Goal: Information Seeking & Learning: Learn about a topic

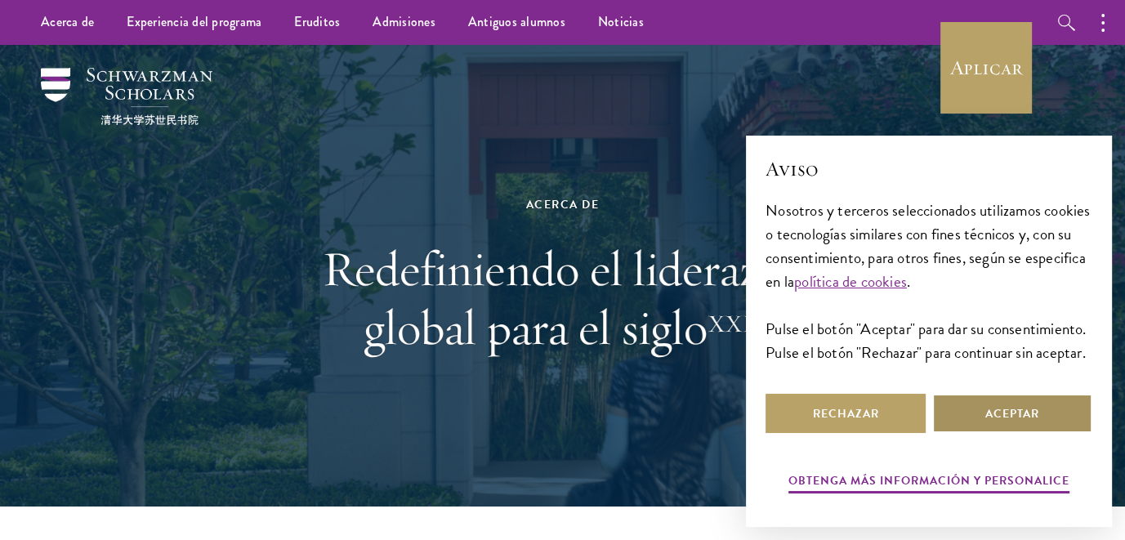
click at [989, 421] on font "Aceptar" at bounding box center [1013, 413] width 54 height 17
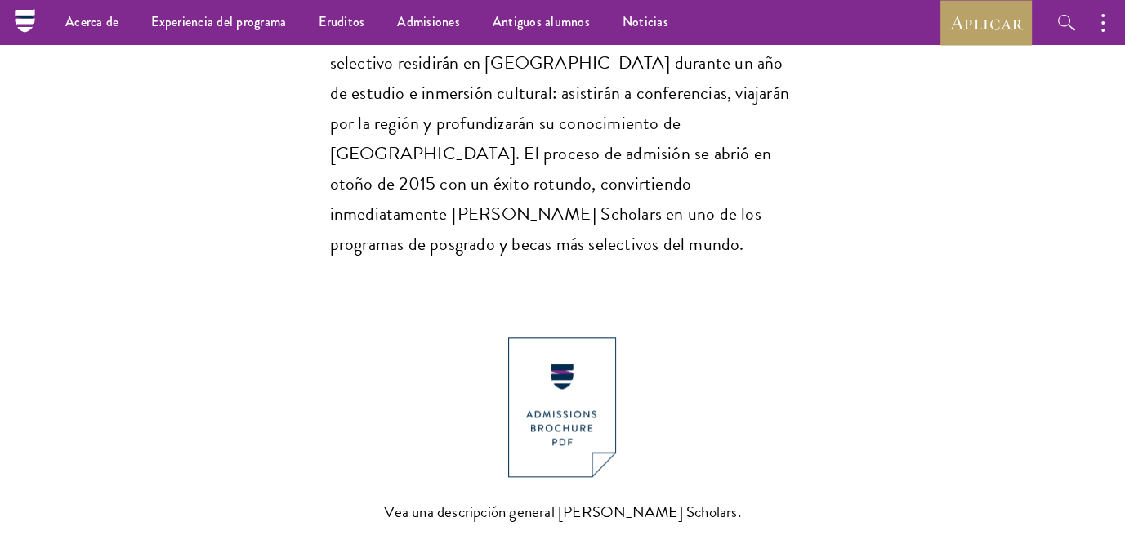
scroll to position [1635, 0]
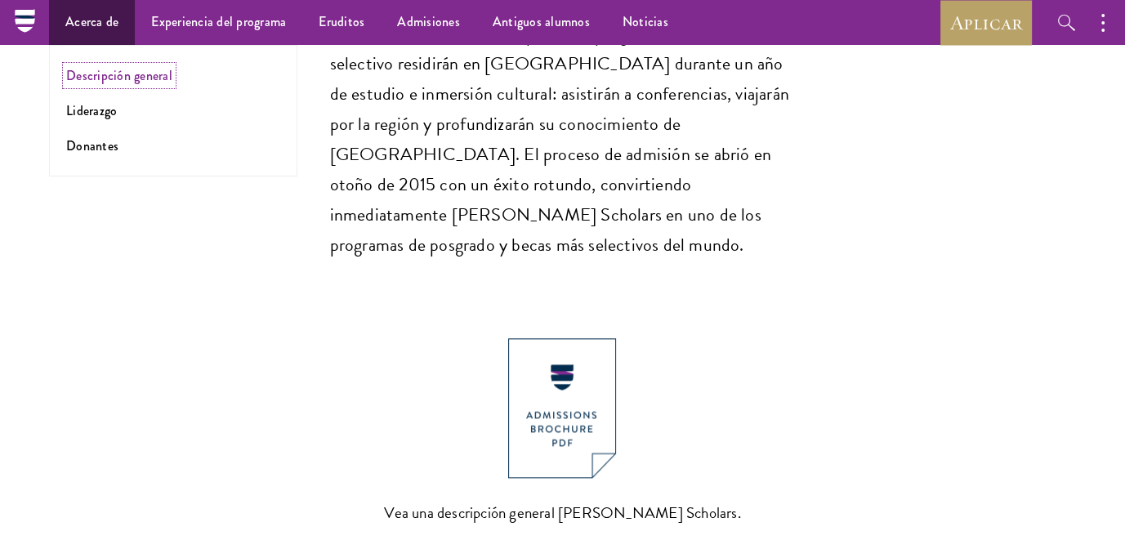
click at [105, 79] on font "Descripción general" at bounding box center [119, 75] width 106 height 19
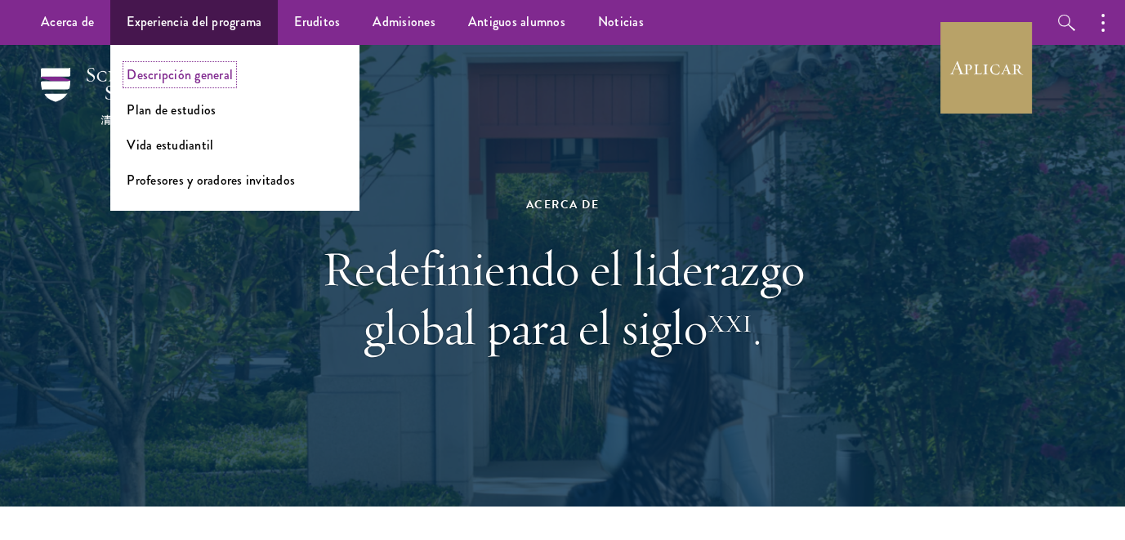
click at [198, 72] on font "Descripción general" at bounding box center [180, 74] width 106 height 19
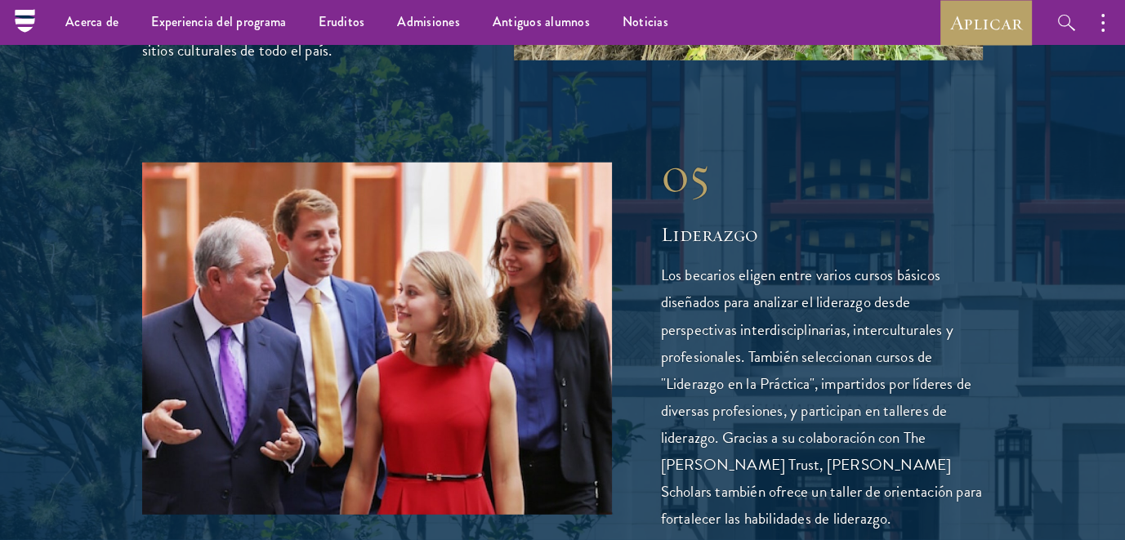
scroll to position [3923, 0]
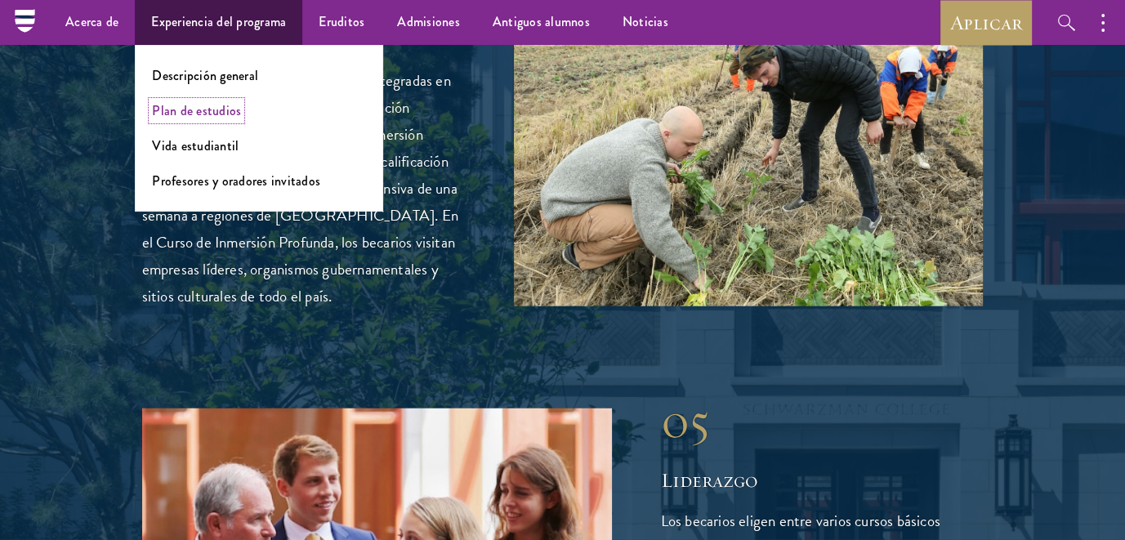
click at [207, 112] on font "Plan de estudios" at bounding box center [196, 110] width 89 height 19
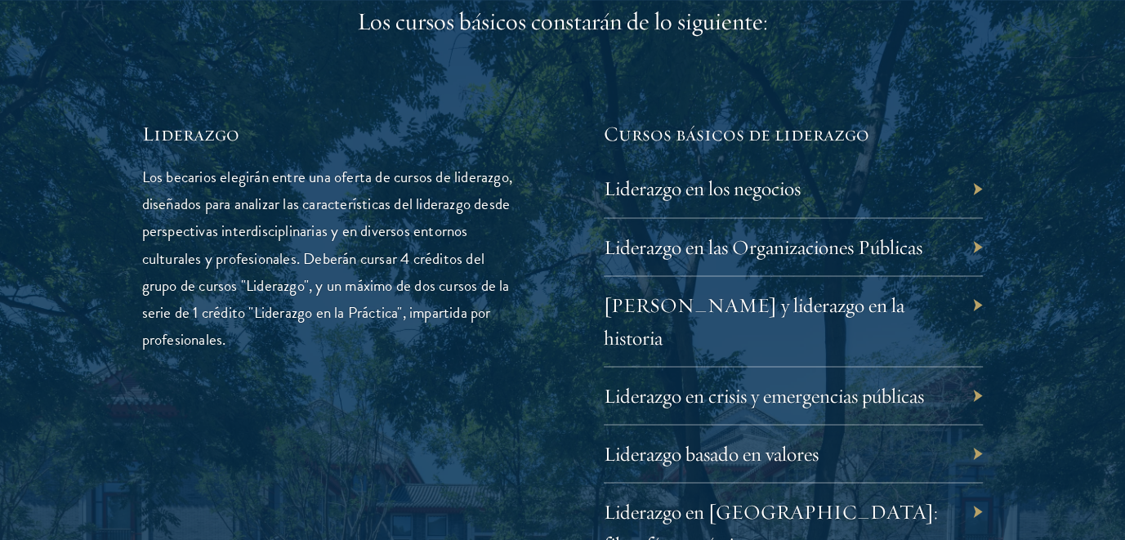
scroll to position [2779, 0]
